Goal: Task Accomplishment & Management: Use online tool/utility

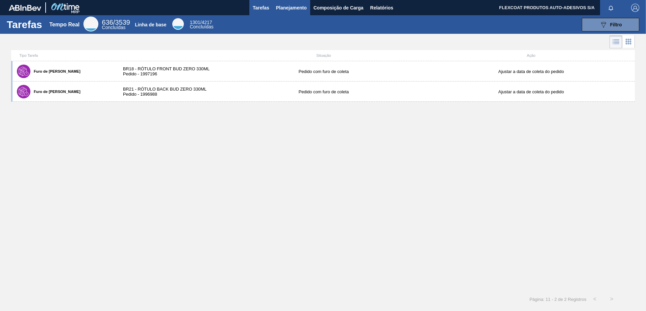
click at [278, 8] on span "Planejamento" at bounding box center [291, 8] width 31 height 8
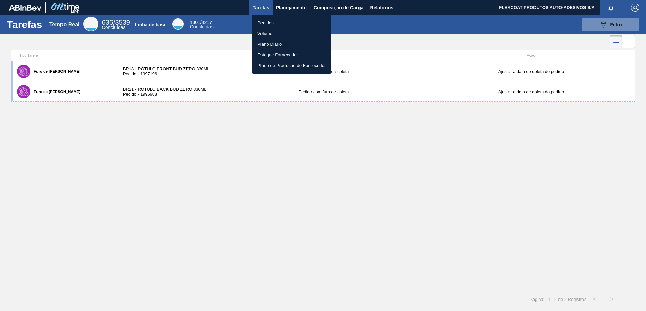
click at [262, 24] on li "Pedidos" at bounding box center [291, 23] width 79 height 11
